Goal: Contribute content: Contribute content

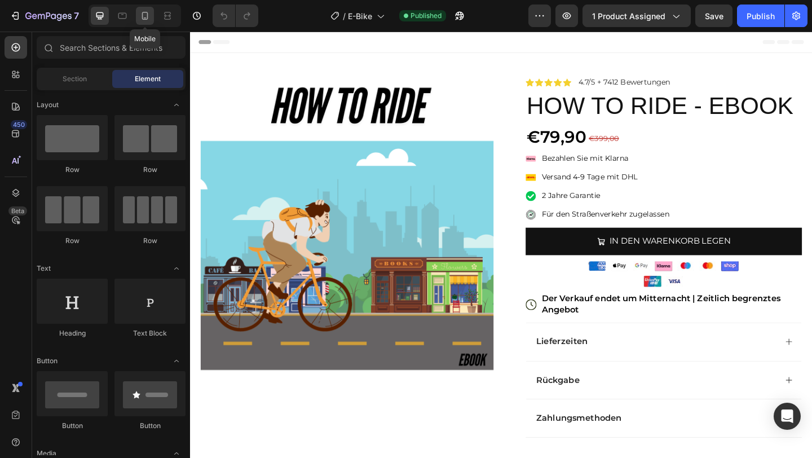
click at [153, 13] on div at bounding box center [145, 16] width 18 height 18
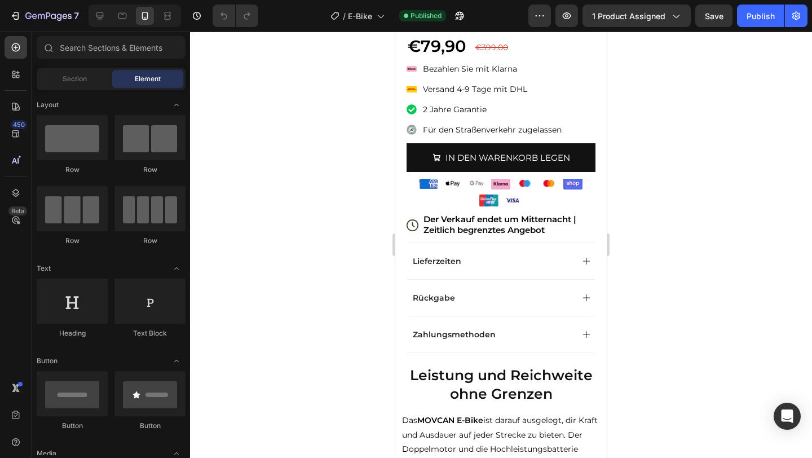
scroll to position [256, 0]
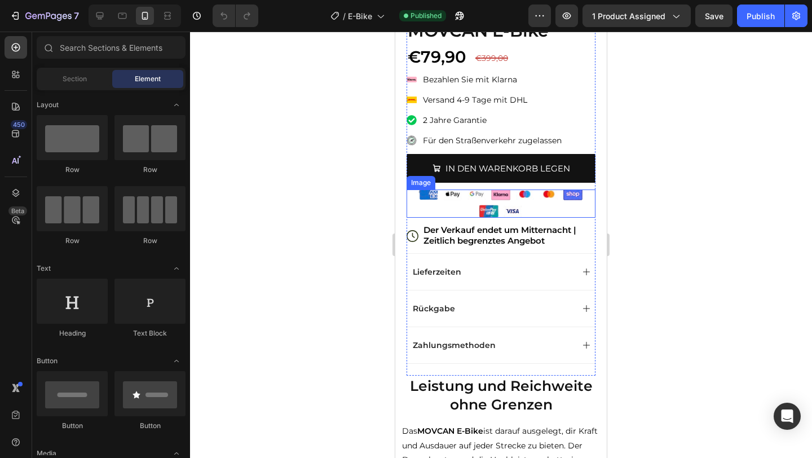
click at [501, 197] on img at bounding box center [501, 203] width 169 height 28
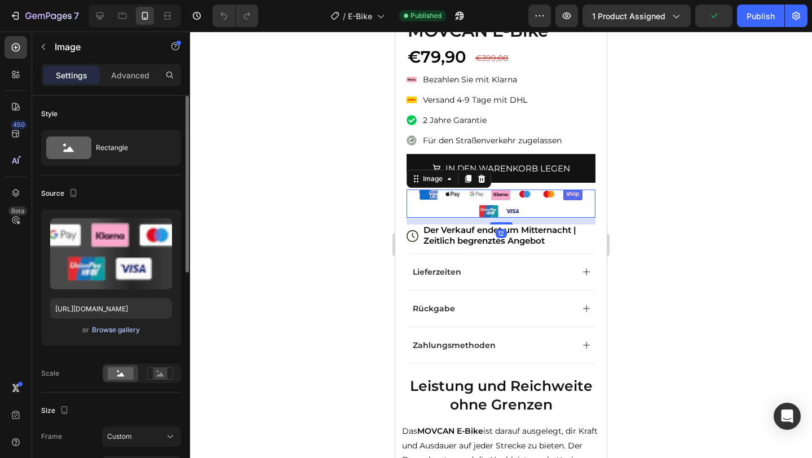
click at [112, 327] on div "Browse gallery" at bounding box center [116, 330] width 48 height 10
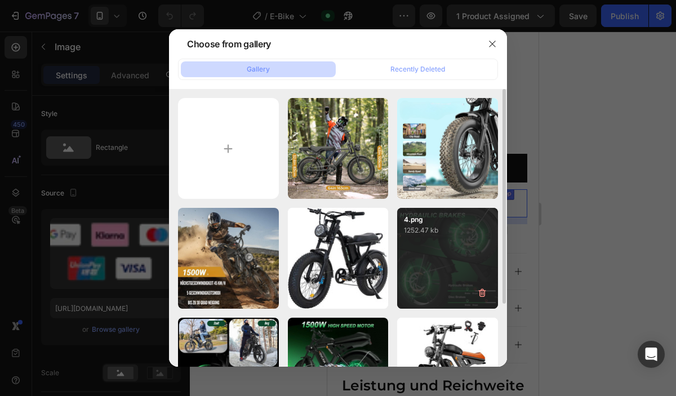
type input "C:\fakepath\Screen Shot [DATE] 4.33.51 PM.png"
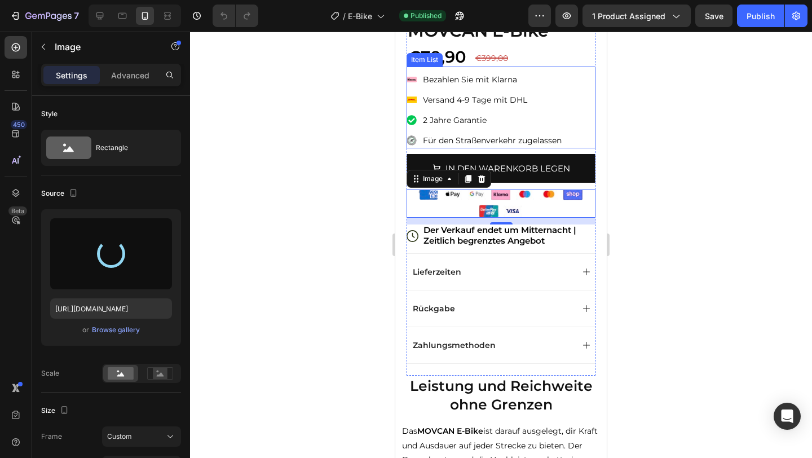
scroll to position [0, 0]
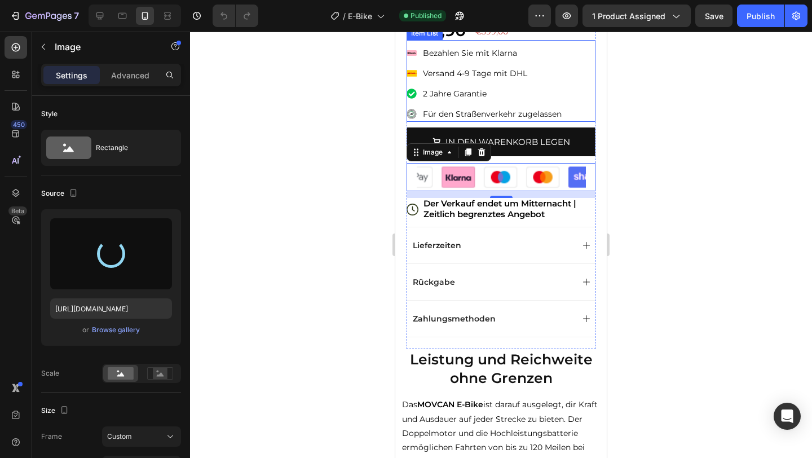
type input "[URL][DOMAIN_NAME]"
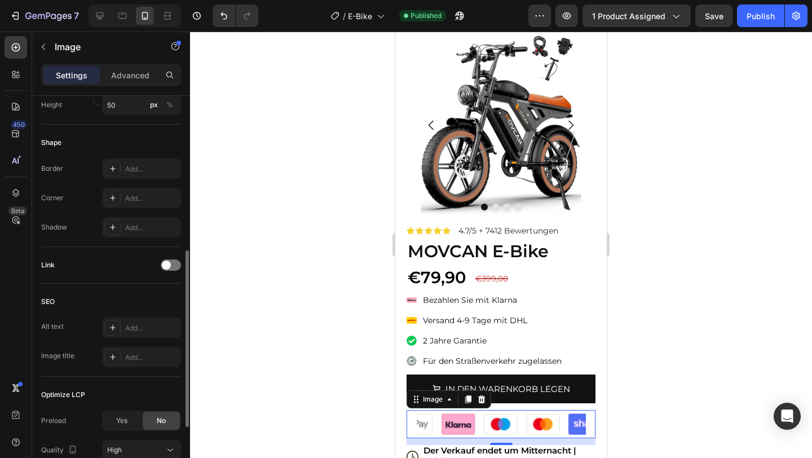
scroll to position [431, 0]
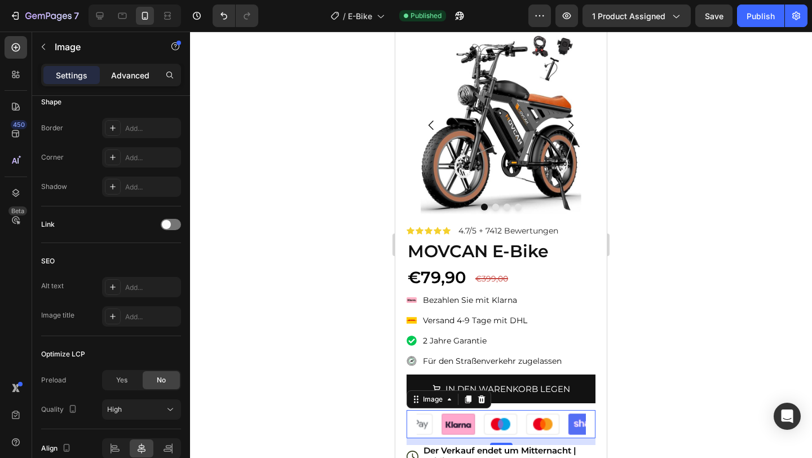
click at [129, 79] on p "Advanced" at bounding box center [130, 75] width 38 height 12
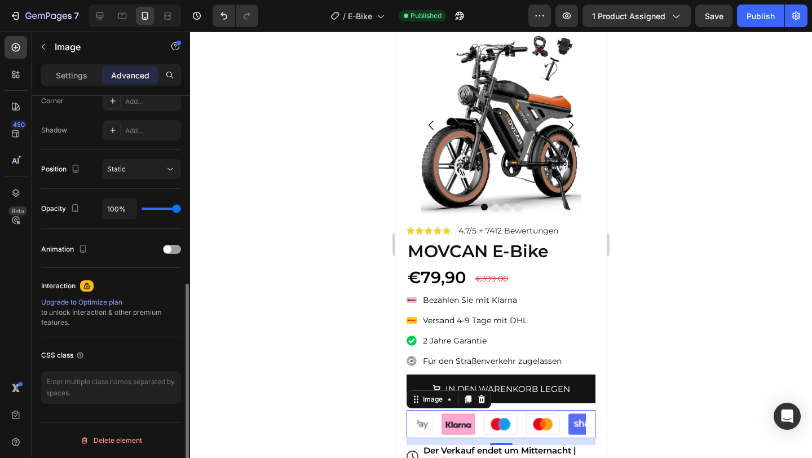
scroll to position [358, 0]
click at [70, 73] on p "Settings" at bounding box center [72, 75] width 32 height 12
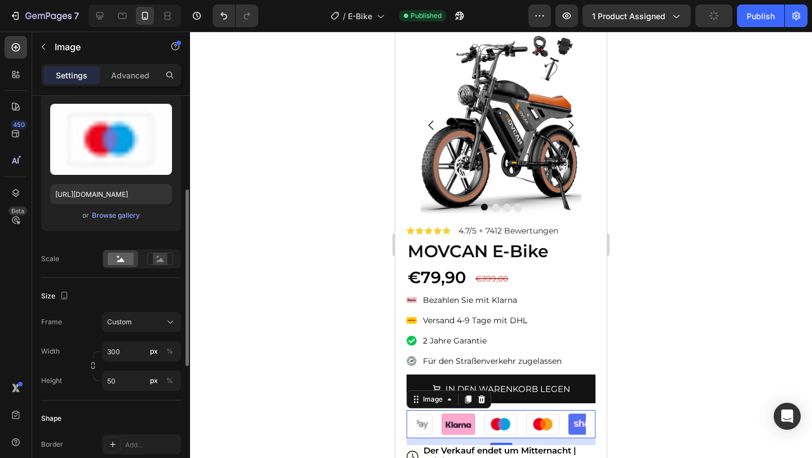
scroll to position [178, 0]
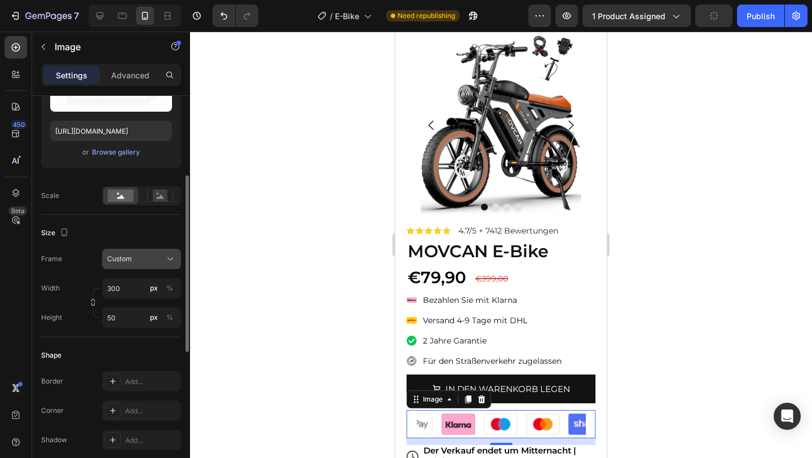
click at [120, 265] on button "Custom" at bounding box center [141, 259] width 79 height 20
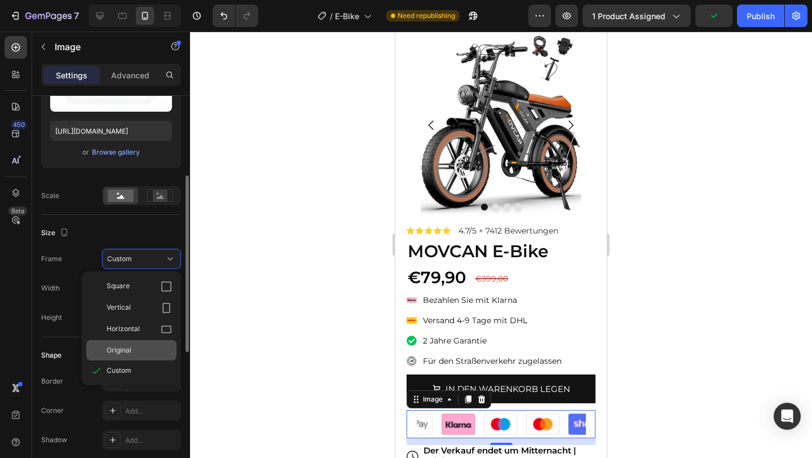
click at [130, 351] on span "Original" at bounding box center [119, 350] width 25 height 10
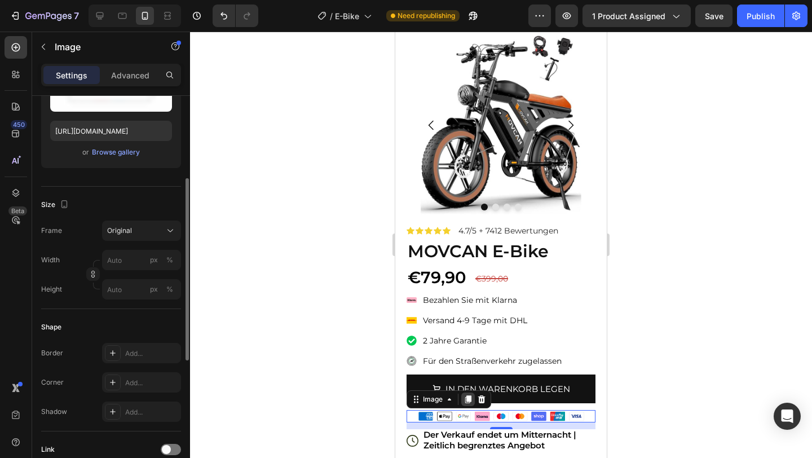
click at [467, 401] on icon at bounding box center [467, 399] width 9 height 9
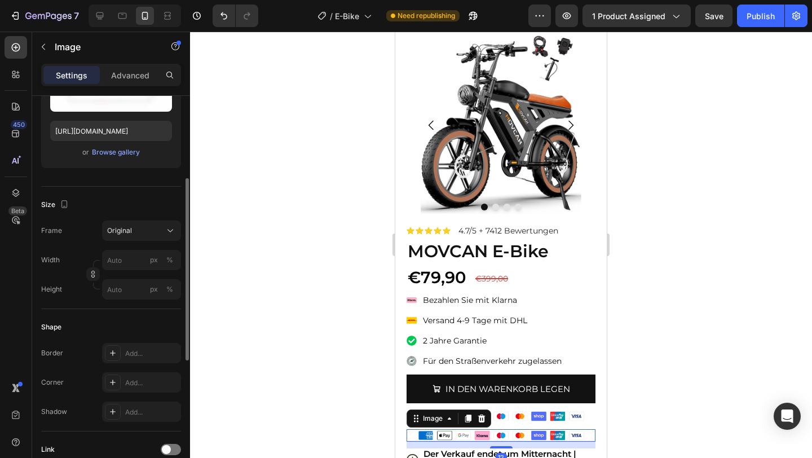
click at [135, 83] on div "Advanced" at bounding box center [130, 75] width 56 height 18
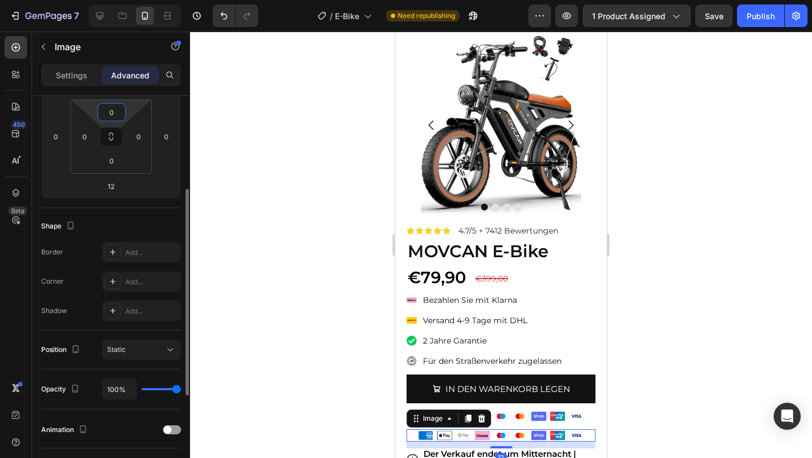
click at [108, 114] on input "0" at bounding box center [111, 112] width 23 height 17
type input "10"
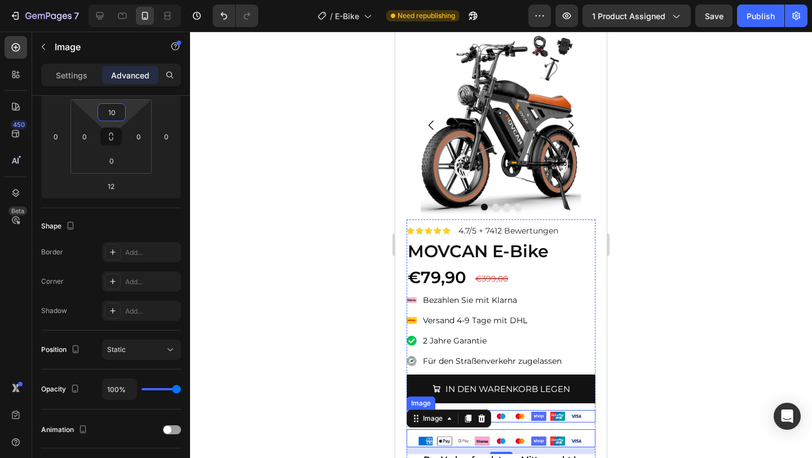
click at [542, 420] on img at bounding box center [501, 416] width 169 height 12
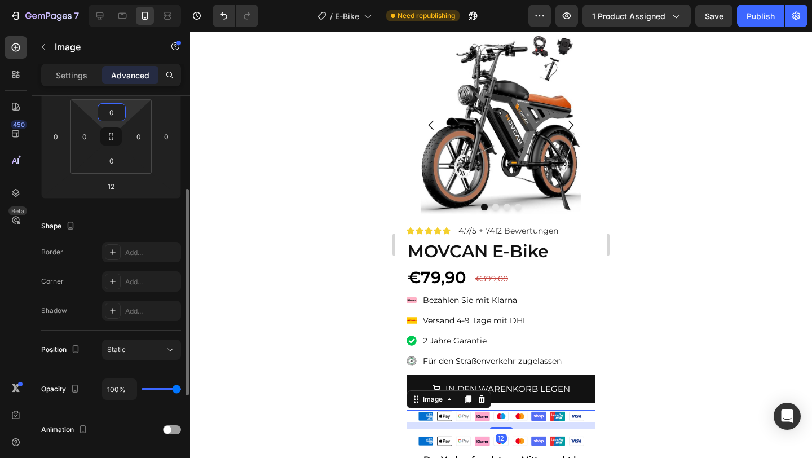
click at [114, 110] on input "0" at bounding box center [111, 112] width 23 height 17
type input "10"
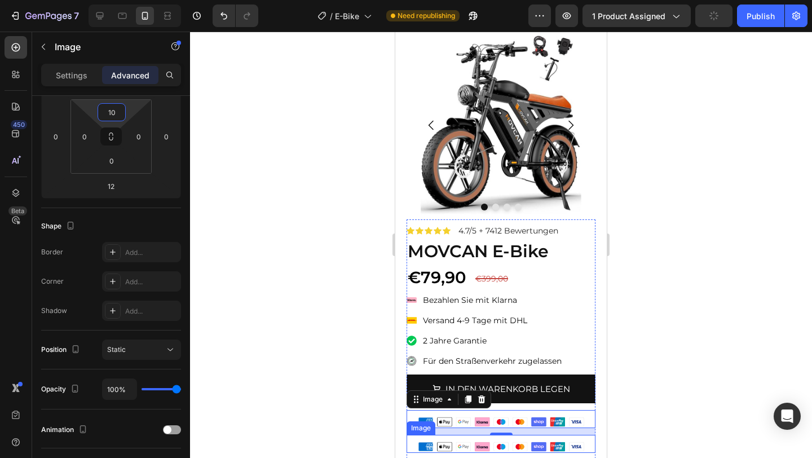
click at [490, 450] on img at bounding box center [501, 446] width 169 height 12
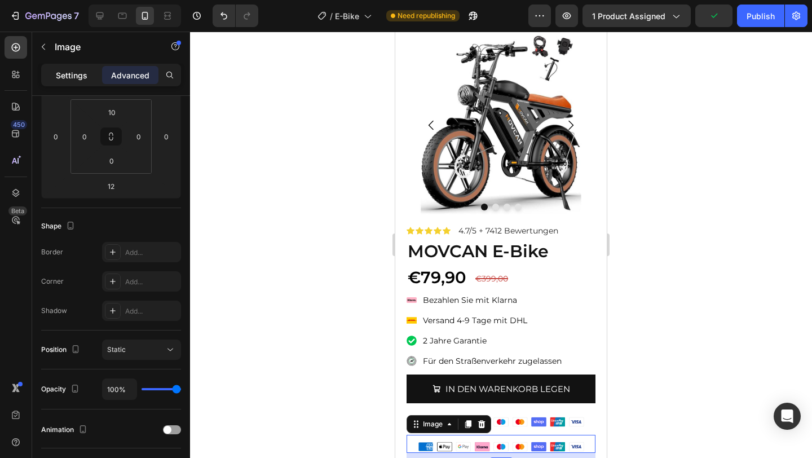
click at [85, 76] on p "Settings" at bounding box center [72, 75] width 32 height 12
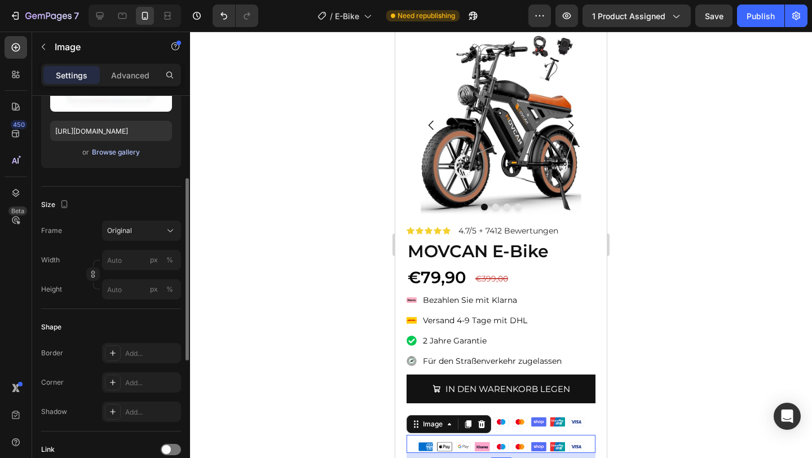
click at [102, 153] on div "Browse gallery" at bounding box center [116, 152] width 48 height 10
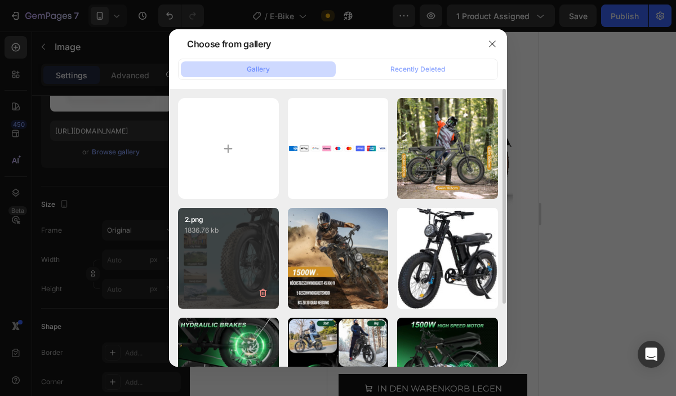
type input "C:\fakepath\E-Bikes für alle Arten von Straßen (4) (1).png"
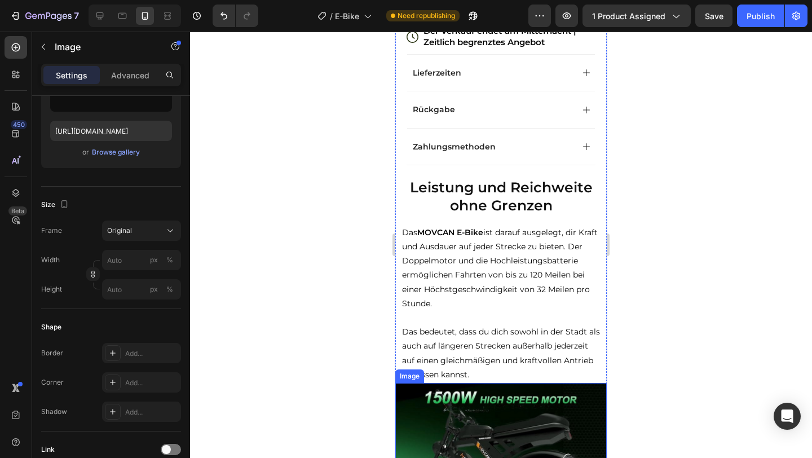
scroll to position [280, 0]
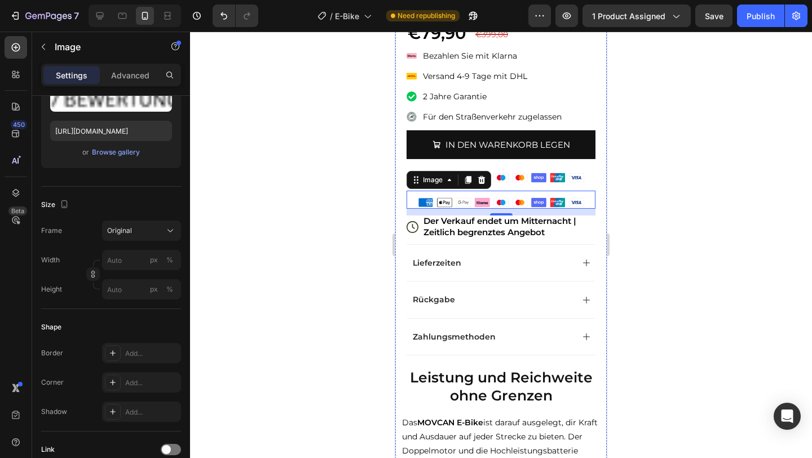
type input "[URL][DOMAIN_NAME]"
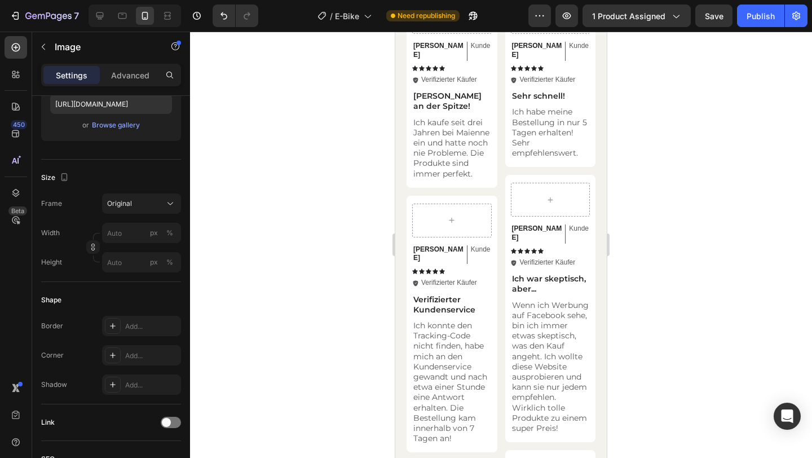
scroll to position [1959, 0]
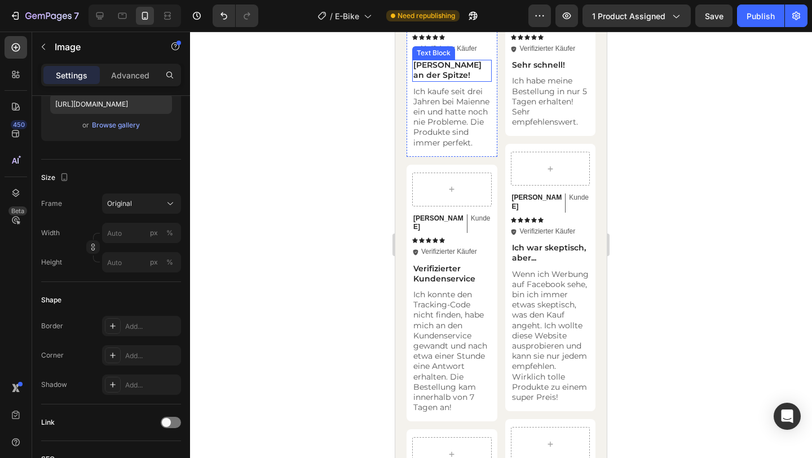
click at [426, 80] on p "[PERSON_NAME] an der Spitze!" at bounding box center [451, 70] width 77 height 20
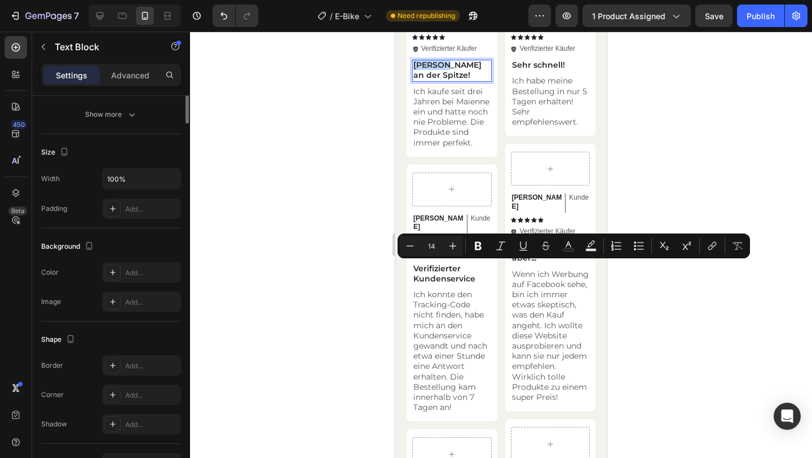
scroll to position [0, 0]
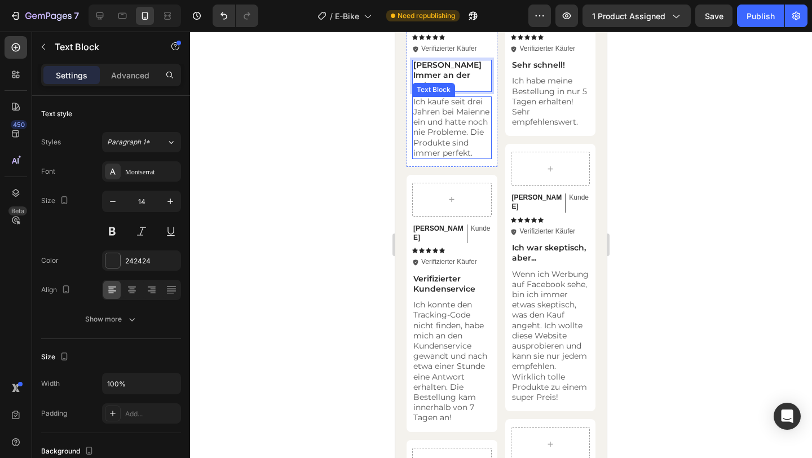
click at [425, 158] on p "Ich kaufe seit drei Jahren bei Maienne ein und hatte noch nie Probleme. Die Pro…" at bounding box center [451, 126] width 77 height 61
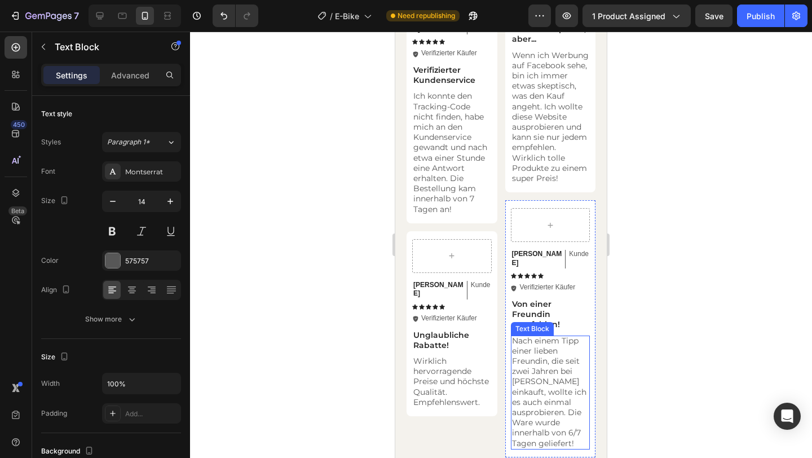
scroll to position [2406, 0]
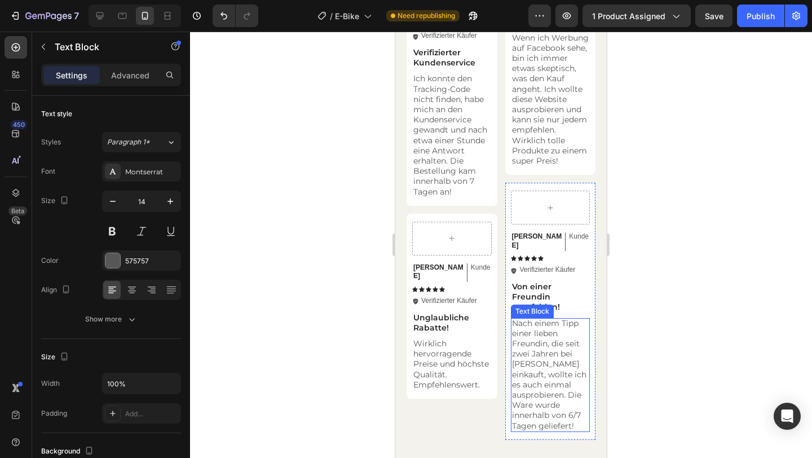
click at [528, 351] on p "Nach einem Tipp einer lieben Freundin, die seit zwei Jahren bei [PERSON_NAME] e…" at bounding box center [550, 374] width 77 height 113
click at [755, 18] on div "Publish" at bounding box center [760, 16] width 28 height 12
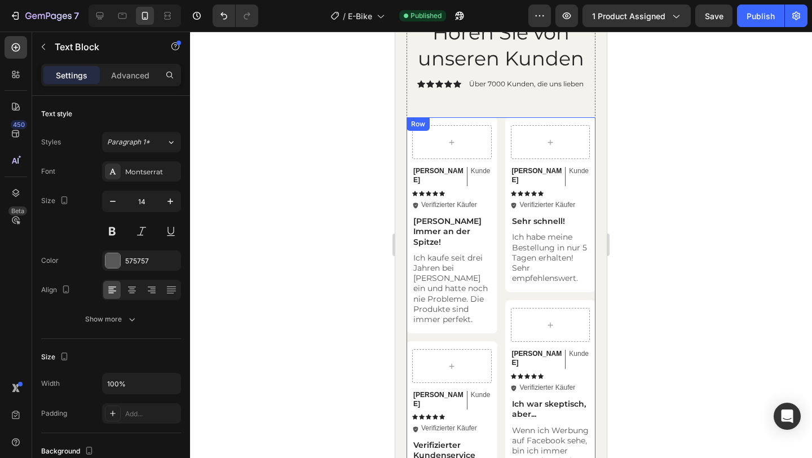
scroll to position [0, 0]
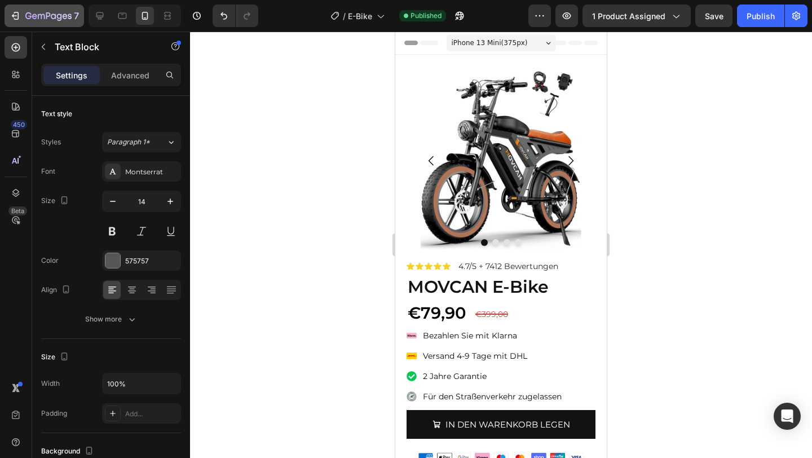
click at [59, 17] on icon "button" at bounding box center [59, 17] width 5 height 7
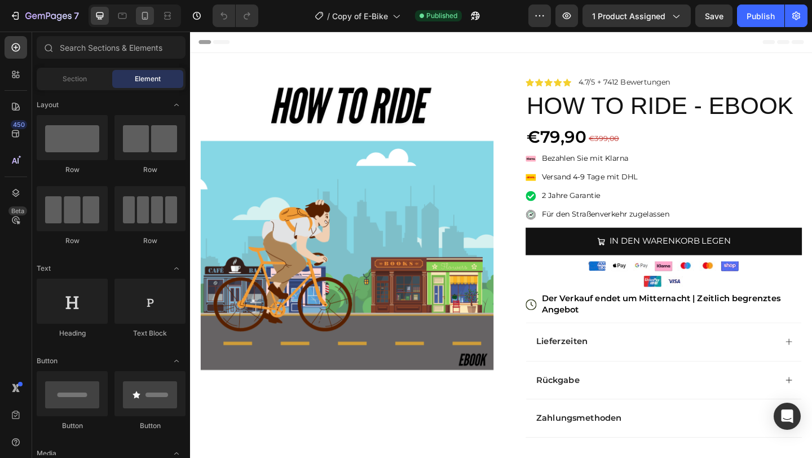
click at [144, 7] on div at bounding box center [145, 16] width 18 height 18
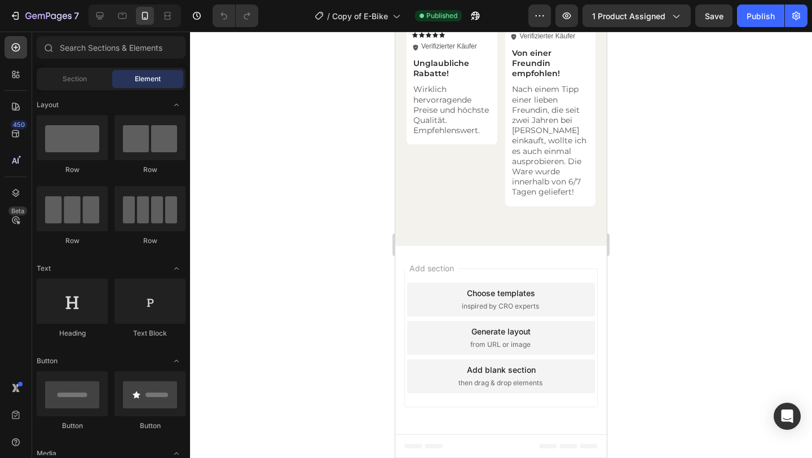
scroll to position [557, 0]
